Goal: Find specific page/section: Find specific page/section

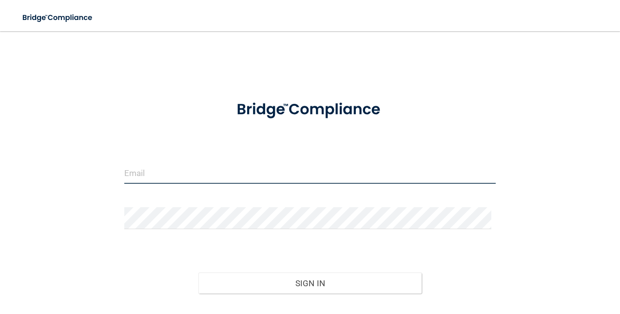
type input "[EMAIL_ADDRESS][DOMAIN_NAME]"
click at [273, 173] on input "[EMAIL_ADDRESS][DOMAIN_NAME]" at bounding box center [310, 173] width 372 height 22
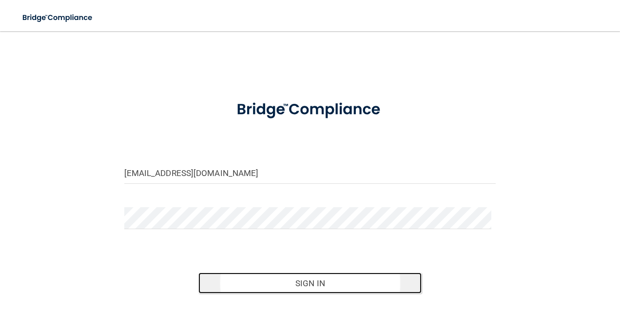
click at [357, 286] on button "Sign In" at bounding box center [309, 282] width 223 height 21
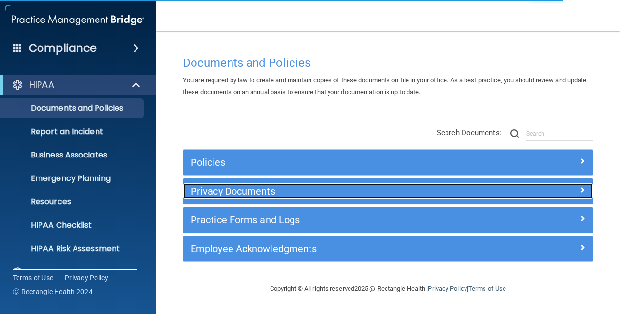
click at [268, 186] on h5 "Privacy Documents" at bounding box center [337, 191] width 292 height 11
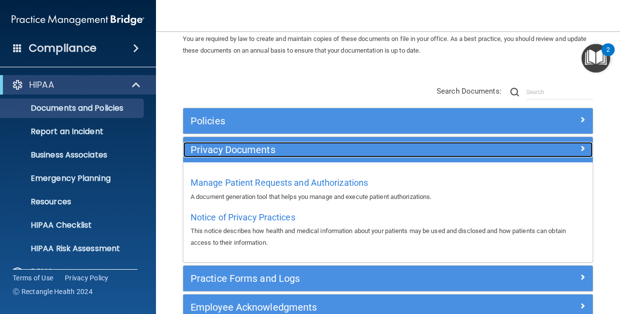
scroll to position [42, 0]
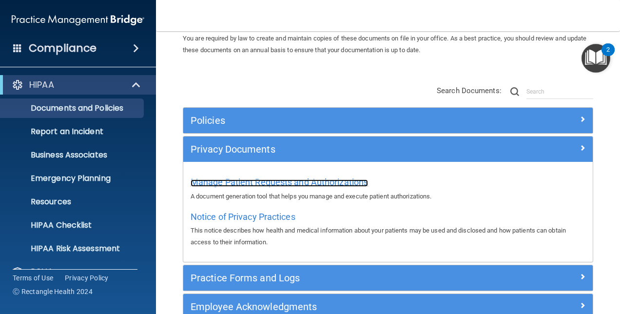
click at [282, 185] on span "Manage Patient Requests and Authorizations" at bounding box center [279, 182] width 177 height 10
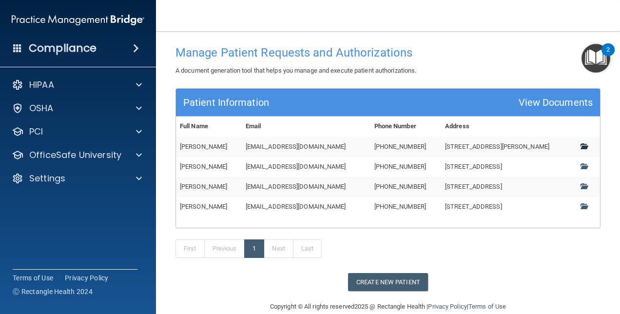
click at [580, 146] on span at bounding box center [583, 146] width 6 height 6
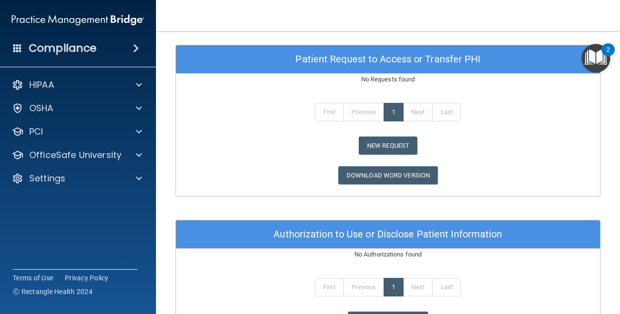
scroll to position [556, 0]
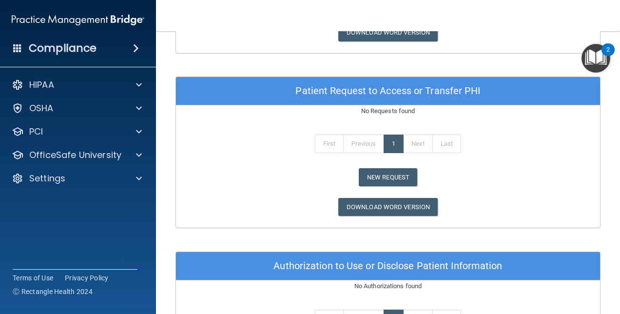
click at [489, 147] on div "First Previous 1 Next Last" at bounding box center [388, 145] width 439 height 45
click at [233, 155] on div "First Previous 1 Next Last" at bounding box center [388, 145] width 439 height 45
